Goal: Information Seeking & Learning: Find specific fact

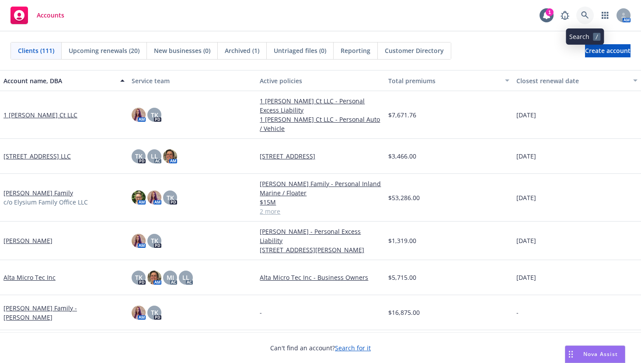
click at [587, 15] on icon at bounding box center [586, 15] width 8 height 8
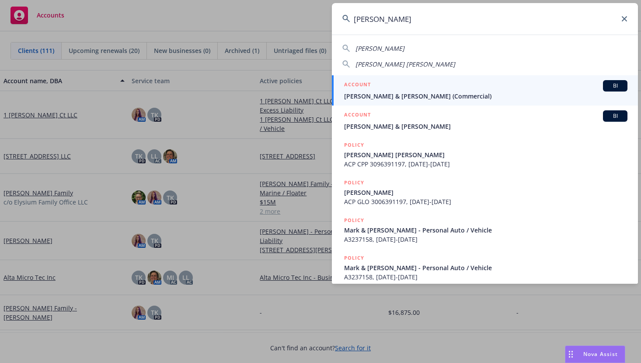
click at [400, 65] on span "ELLSWORTH, MARK ELLSWORTH, BARBARA" at bounding box center [406, 64] width 100 height 8
type input "ELLSWORTH, MARK ELLSWORTH, BARBARA"
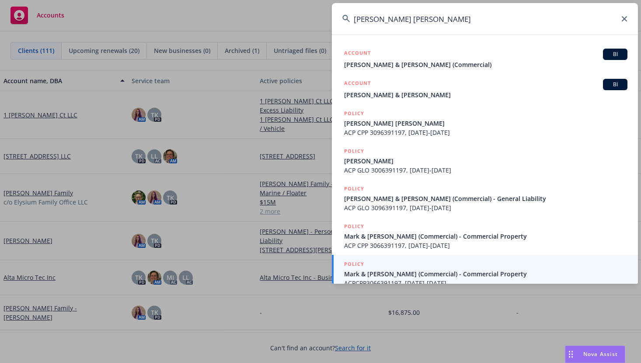
click at [625, 19] on icon at bounding box center [624, 18] width 5 height 5
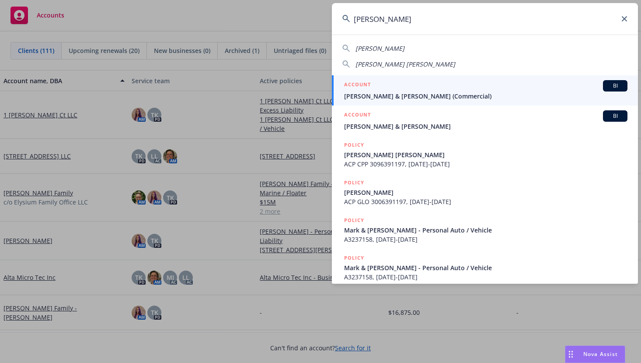
click at [389, 45] on span "ELLSWORTH, MARK" at bounding box center [380, 48] width 49 height 8
type input "ELLSWORTH, MARK"
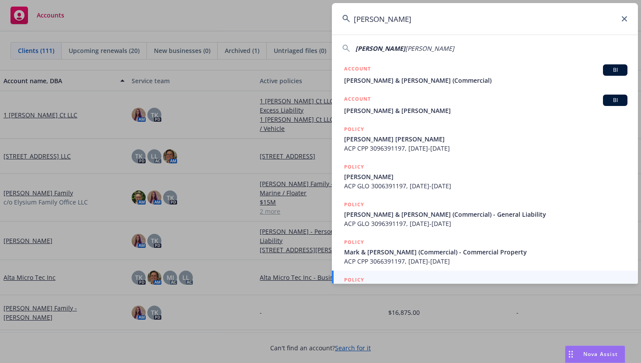
click at [347, 17] on icon at bounding box center [346, 18] width 7 height 7
click at [626, 18] on icon at bounding box center [624, 18] width 5 height 5
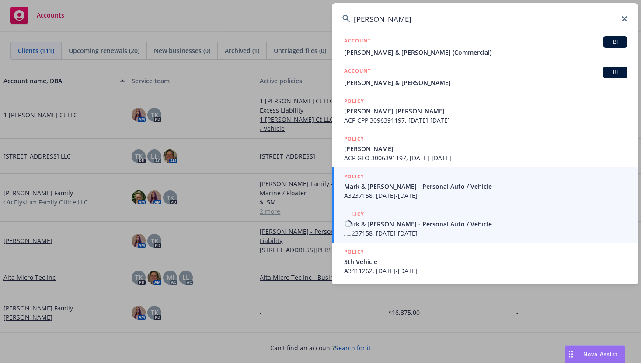
scroll to position [46, 0]
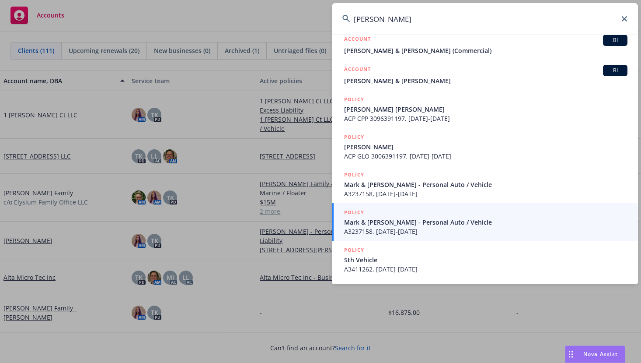
type input "ellsworth"
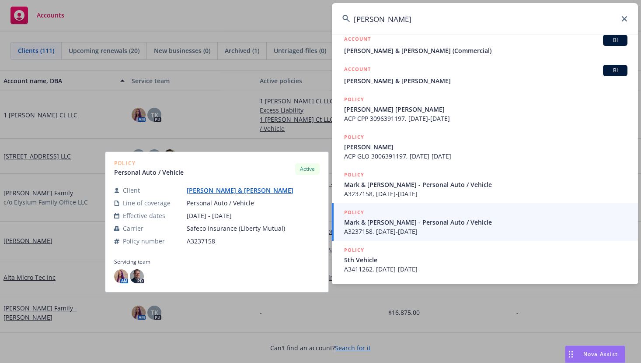
click at [363, 221] on span "Mark & Barbara Ellsworth - Personal Auto / Vehicle" at bounding box center [486, 221] width 284 height 9
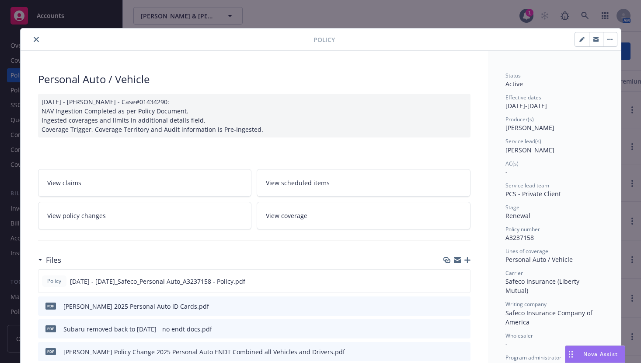
click at [31, 39] on button "close" at bounding box center [36, 39] width 11 height 11
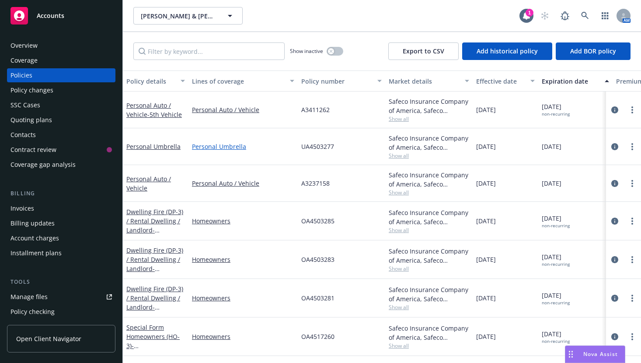
click at [231, 147] on link "Personal Umbrella" at bounding box center [243, 146] width 102 height 9
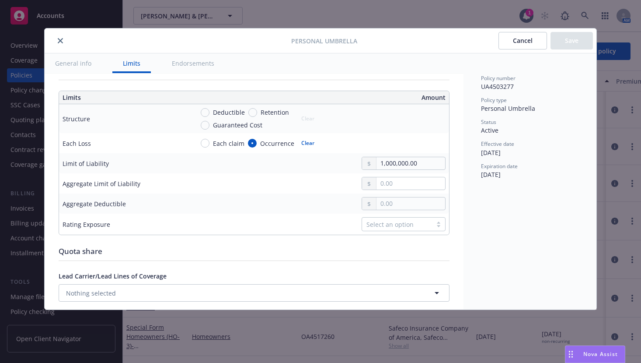
scroll to position [92, 0]
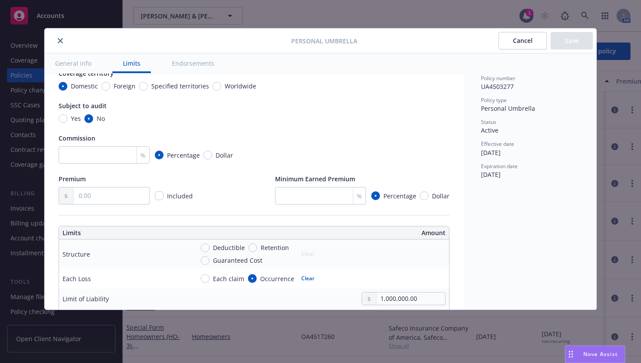
type textarea "x"
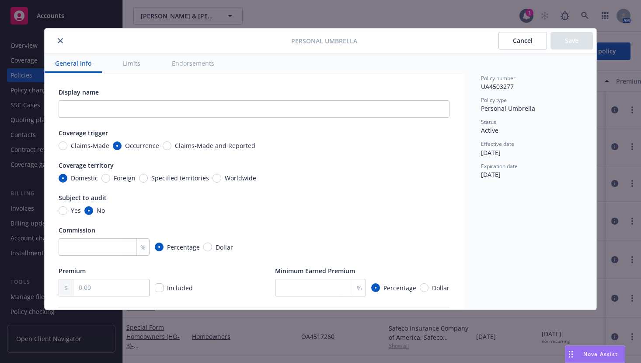
click at [510, 39] on button "Cancel" at bounding box center [523, 41] width 49 height 18
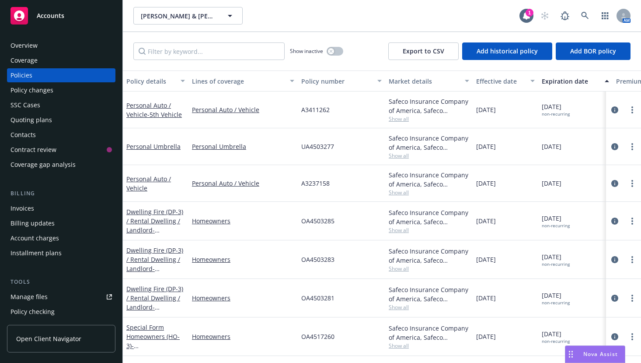
click at [28, 45] on div "Overview" at bounding box center [24, 46] width 27 height 14
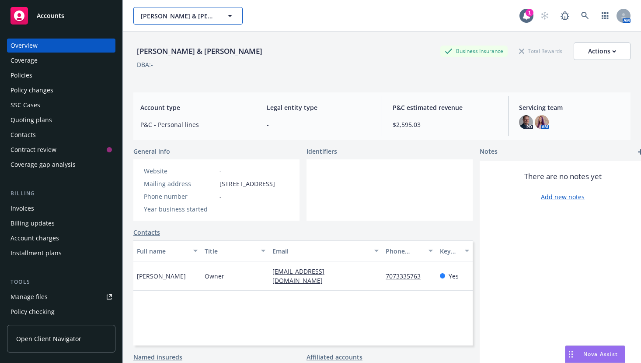
click at [223, 19] on button "[PERSON_NAME] & [PERSON_NAME]" at bounding box center [187, 16] width 109 height 18
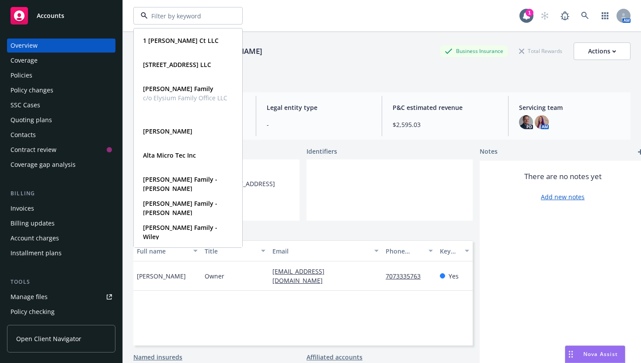
click at [283, 18] on div "**********" at bounding box center [326, 16] width 386 height 18
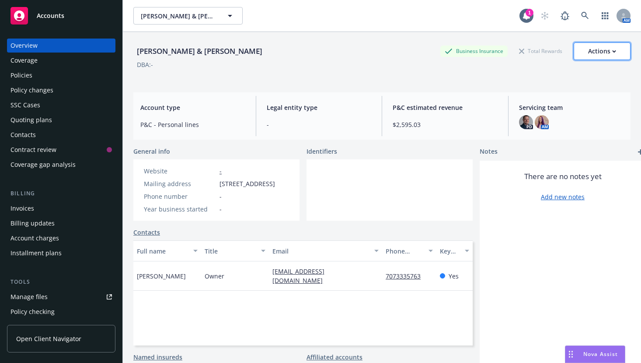
click at [592, 51] on div "Actions" at bounding box center [603, 51] width 28 height 17
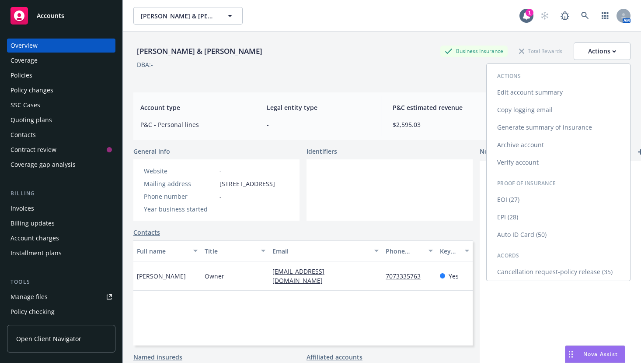
click at [562, 128] on link "Generate summary of insurance" at bounding box center [559, 128] width 144 height 18
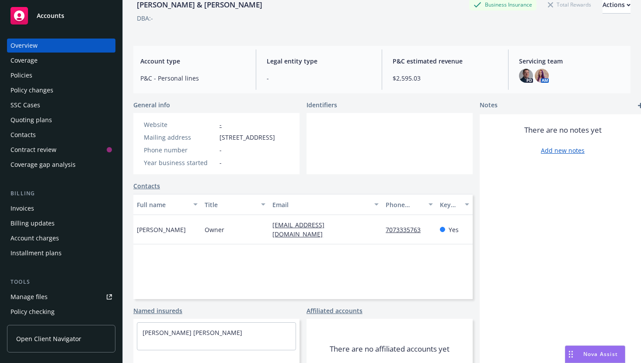
scroll to position [98, 0]
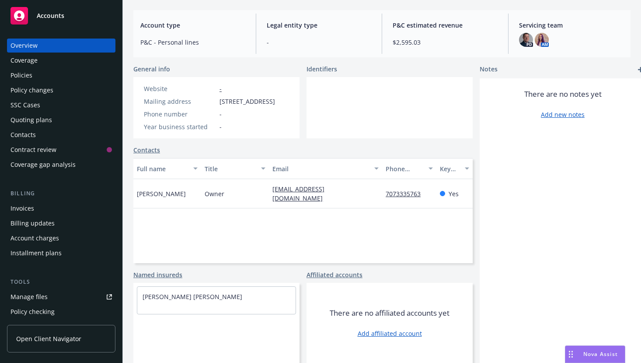
click at [26, 76] on div "Policies" at bounding box center [22, 75] width 22 height 14
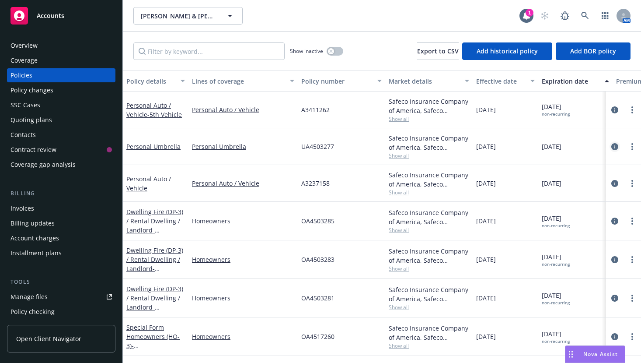
click at [615, 145] on icon "circleInformation" at bounding box center [615, 146] width 7 height 7
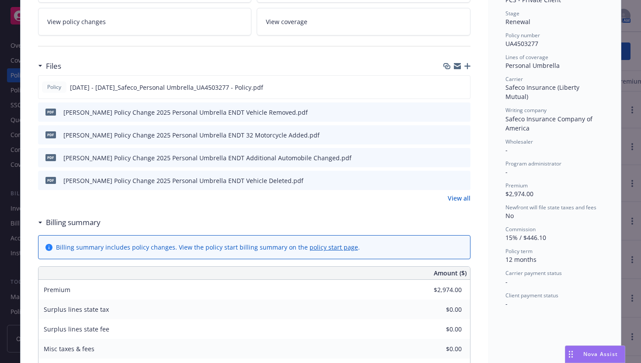
scroll to position [130, 0]
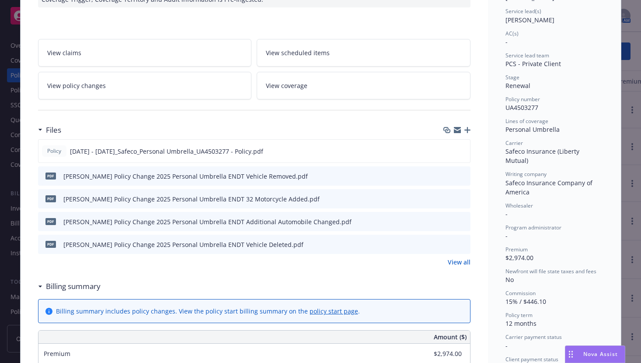
click at [459, 263] on link "View all" at bounding box center [459, 261] width 23 height 9
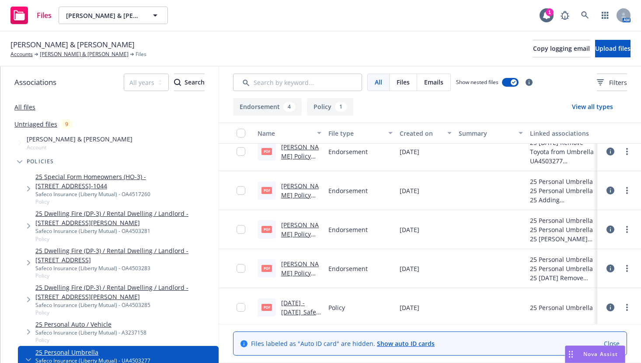
scroll to position [14, 0]
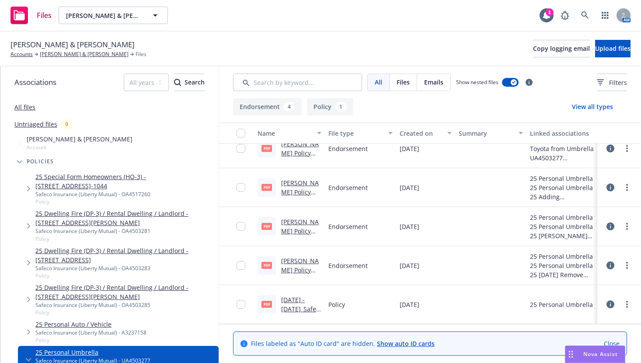
click at [293, 308] on link "2025 - 2026_Safeco_Personal Umbrella_UA4503277 - Policy.pdf" at bounding box center [300, 322] width 38 height 54
click at [343, 189] on span "Endorsement" at bounding box center [348, 187] width 39 height 9
click at [286, 144] on link "[PERSON_NAME] Policy Change 2025 Personal Umbrella ENDT Vehicle Removed.pdf" at bounding box center [300, 171] width 39 height 63
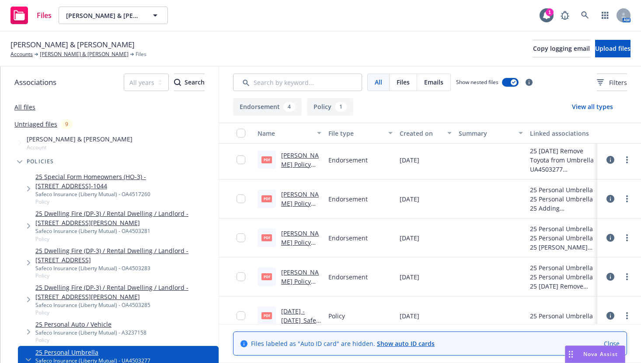
scroll to position [0, 0]
